Goal: Information Seeking & Learning: Learn about a topic

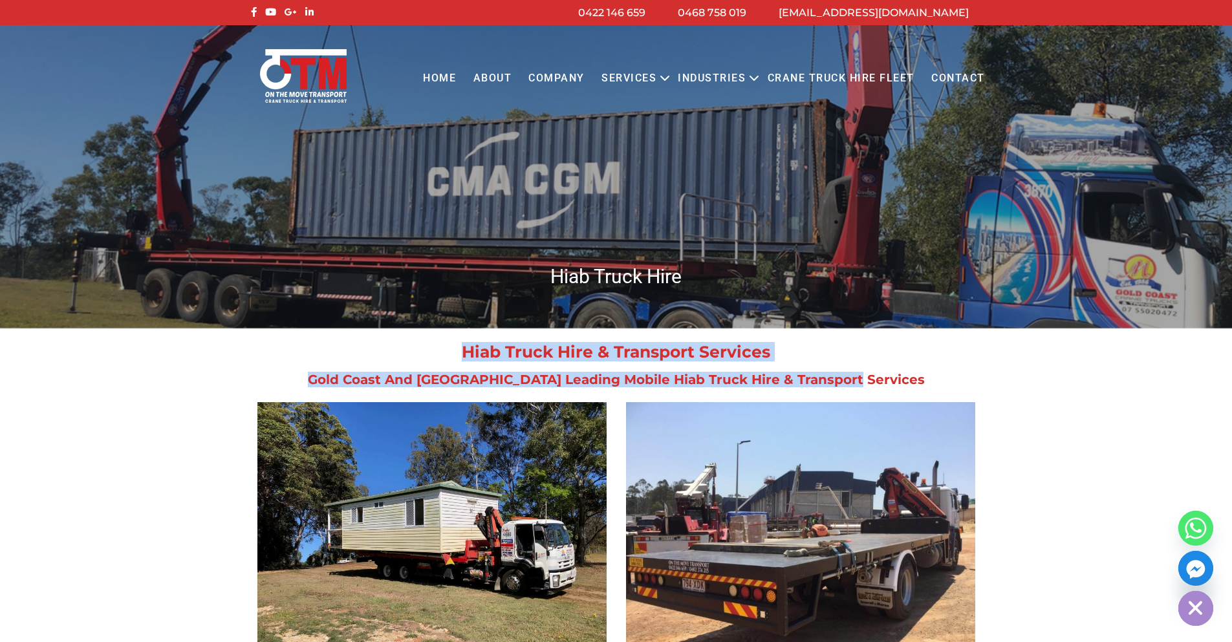
drag, startPoint x: 915, startPoint y: 379, endPoint x: 259, endPoint y: 344, distance: 656.2
click at [259, 344] on div "Hiab Truck Hire & Transport Services Gold Coast And Brisbane Leading Mobile Hia…" at bounding box center [616, 365] width 737 height 42
click at [290, 344] on h2 "Hiab Truck Hire & Transport Services" at bounding box center [616, 352] width 737 height 16
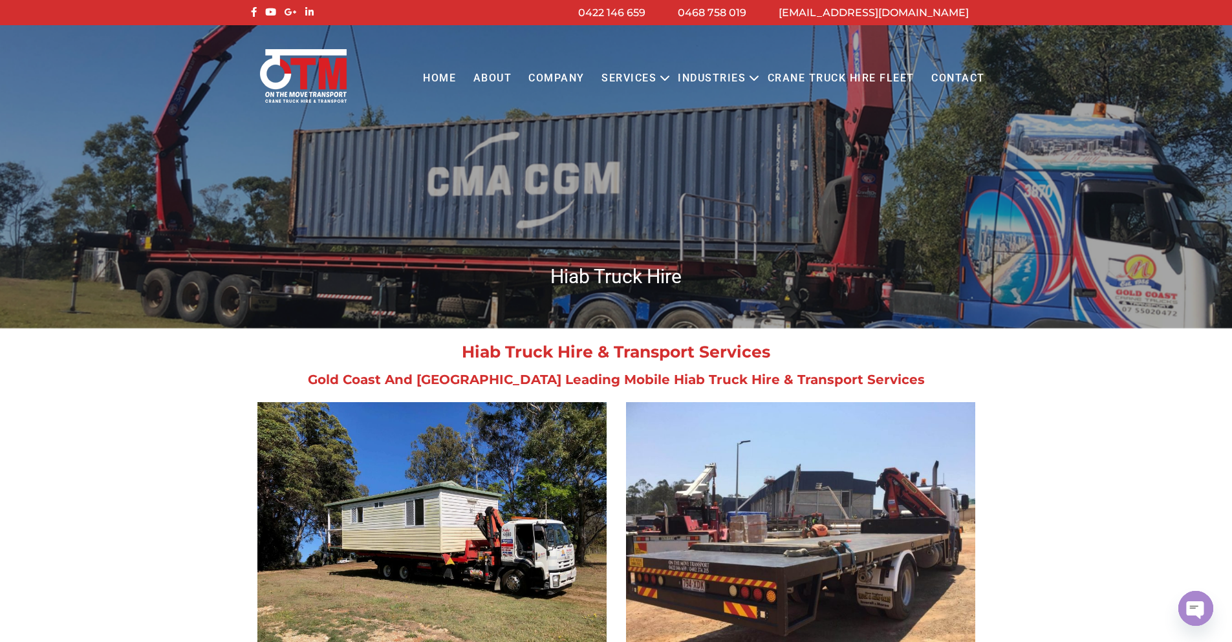
click at [955, 78] on link "Contact" at bounding box center [958, 79] width 71 height 36
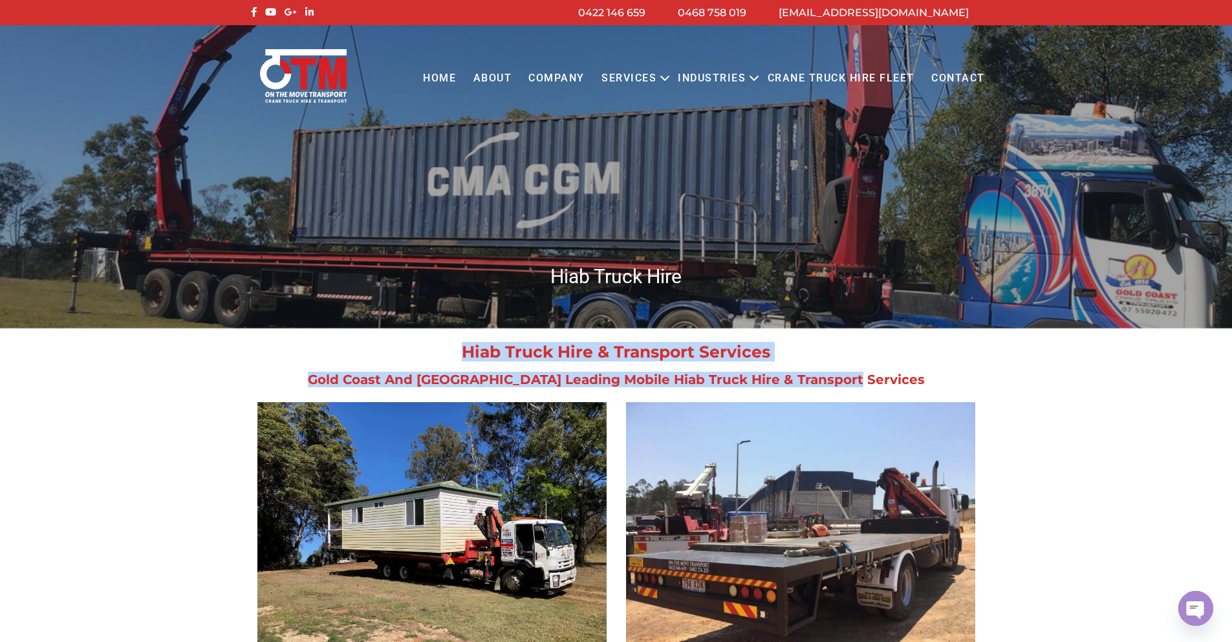
drag, startPoint x: 919, startPoint y: 378, endPoint x: 254, endPoint y: 349, distance: 665.0
click at [254, 349] on div "Hiab Truck Hire & Transport Services Gold Coast And Brisbane Leading Mobile Hia…" at bounding box center [616, 365] width 737 height 42
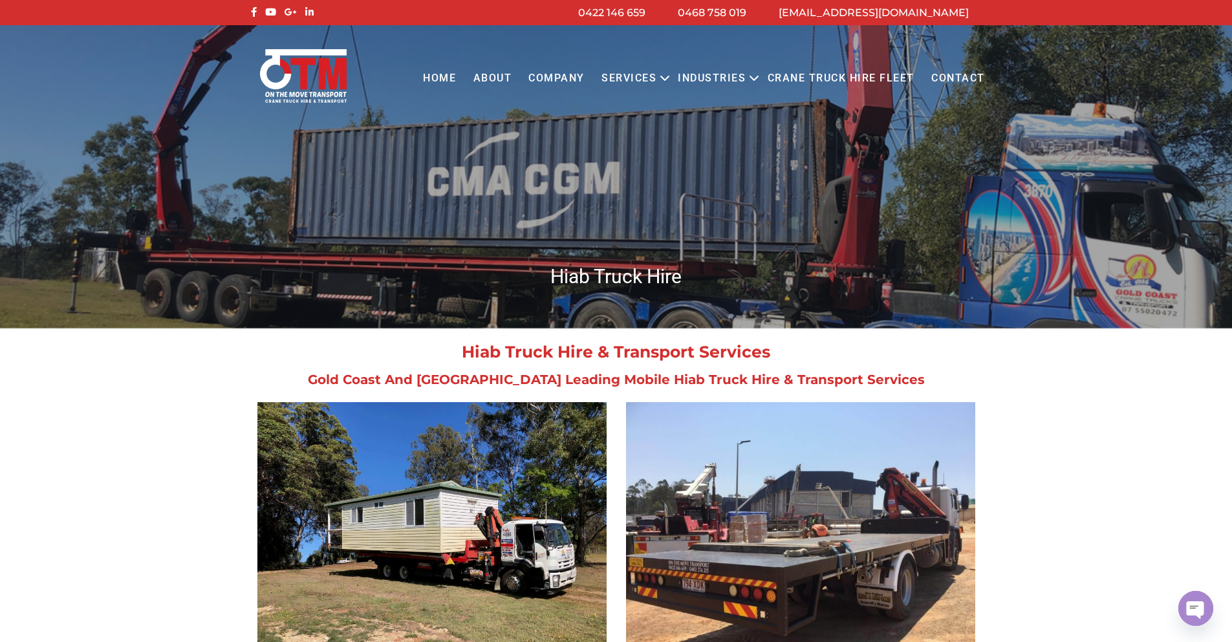
click at [1130, 425] on section at bounding box center [616, 533] width 1232 height 262
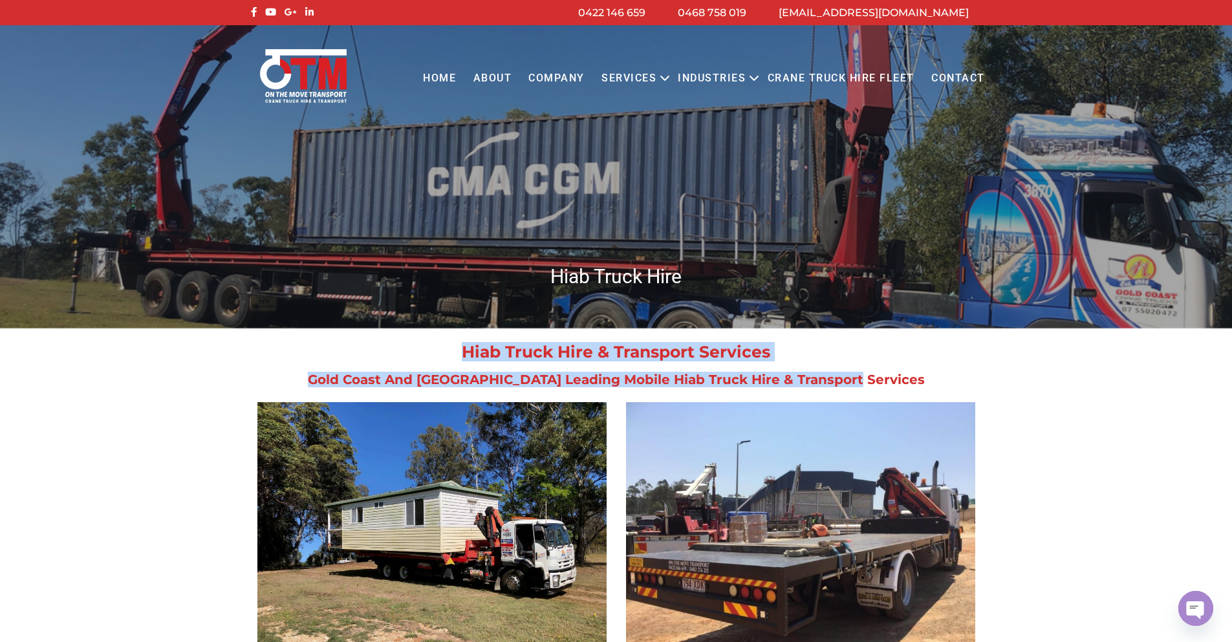
drag, startPoint x: 920, startPoint y: 378, endPoint x: 258, endPoint y: 345, distance: 663.2
click at [258, 345] on div "Hiab Truck Hire & Transport Services Gold Coast And Brisbane Leading Mobile Hia…" at bounding box center [616, 365] width 737 height 42
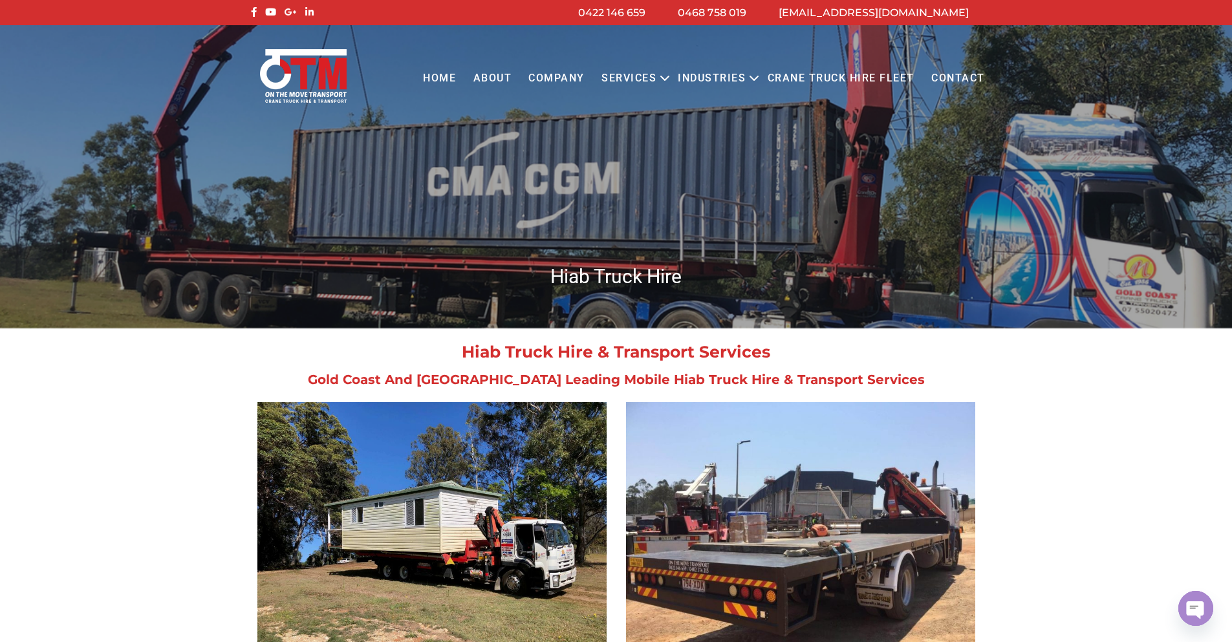
click at [1143, 438] on section at bounding box center [616, 533] width 1232 height 262
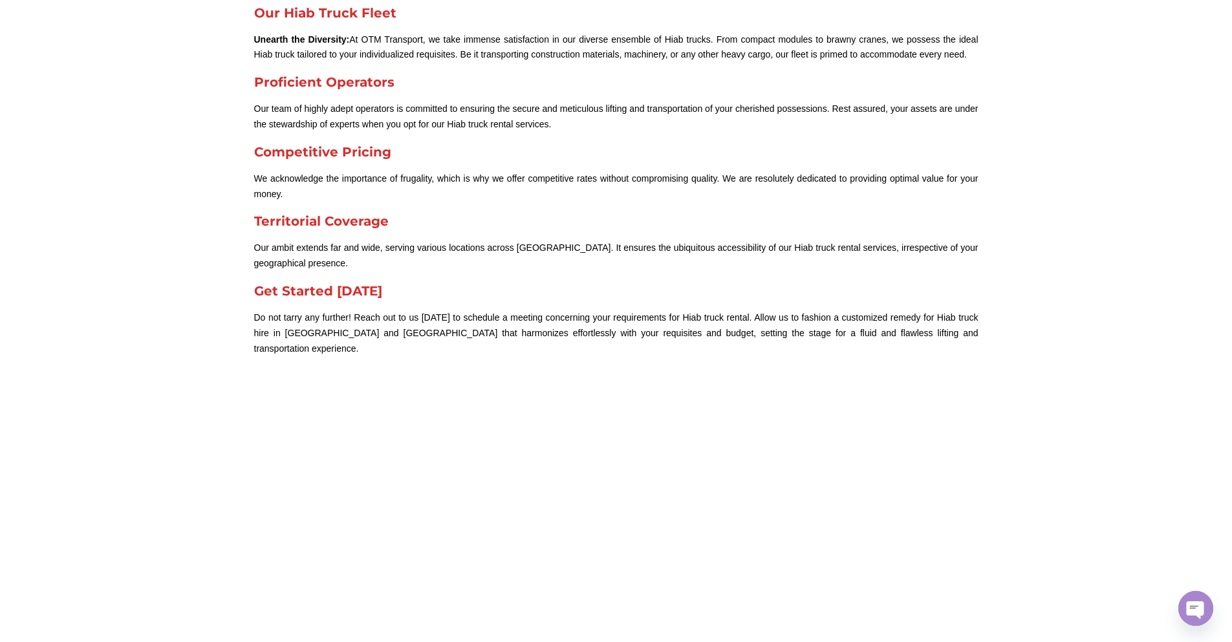
scroll to position [3530, 0]
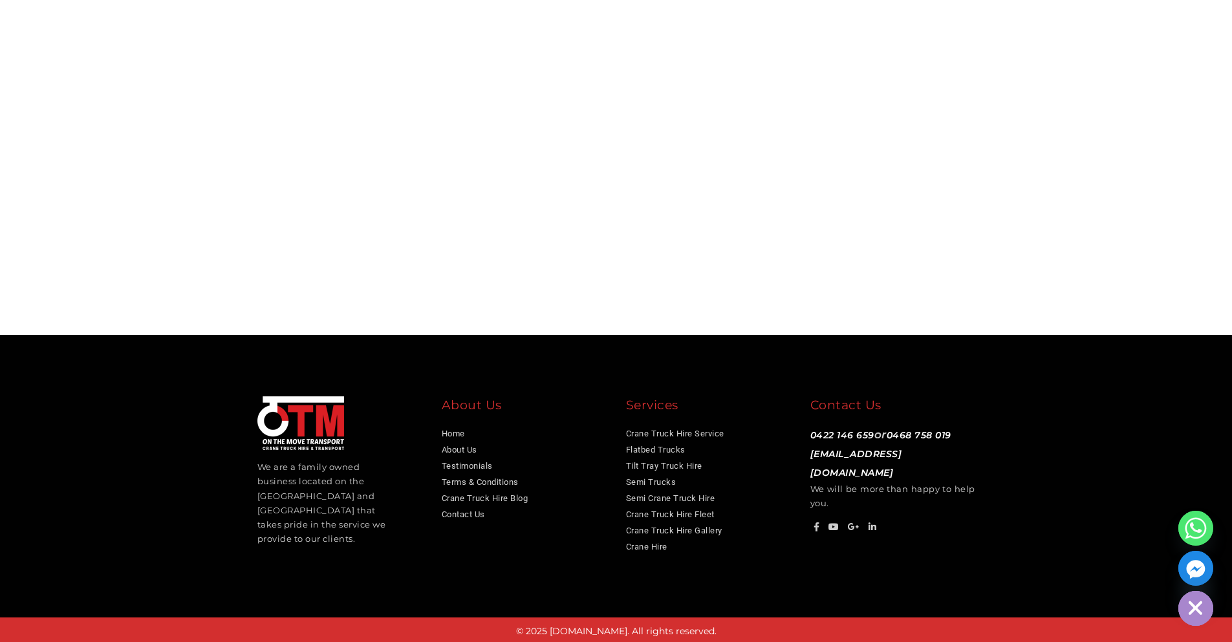
scroll to position [3437, 0]
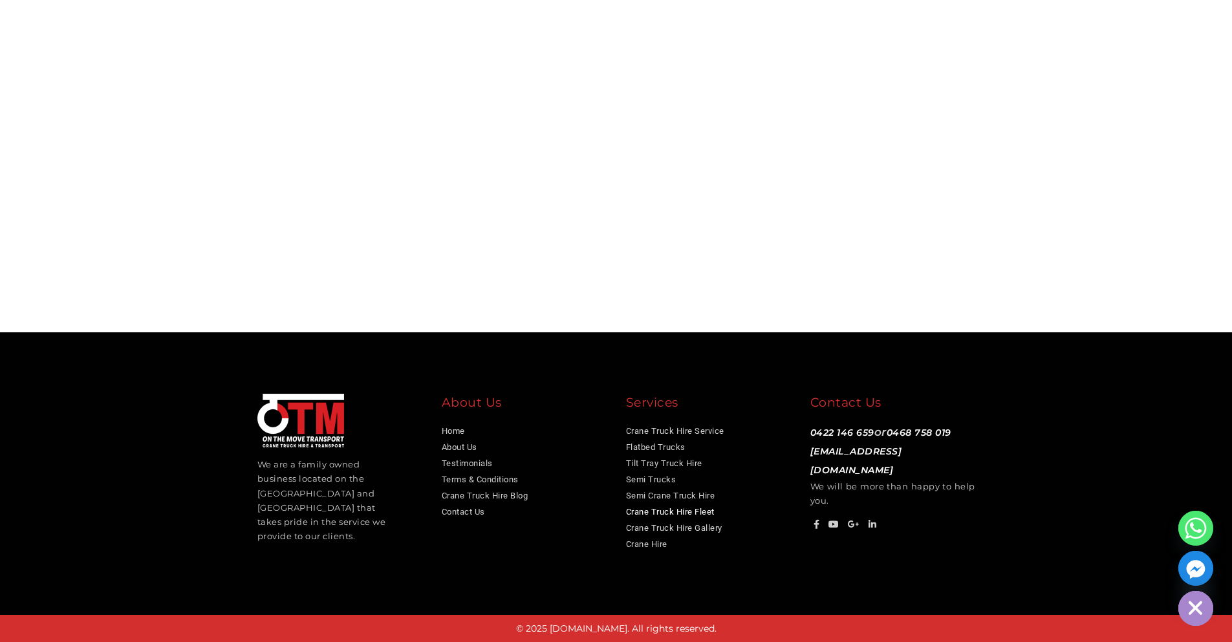
click at [658, 513] on link "Crane Truck Hire Fleet" at bounding box center [670, 512] width 89 height 10
